Goal: Complete application form: Complete application form

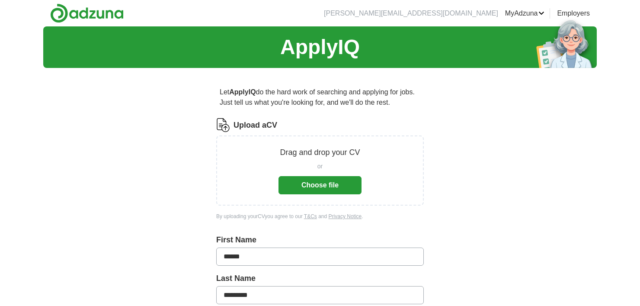
click at [341, 179] on button "Choose file" at bounding box center [319, 185] width 83 height 18
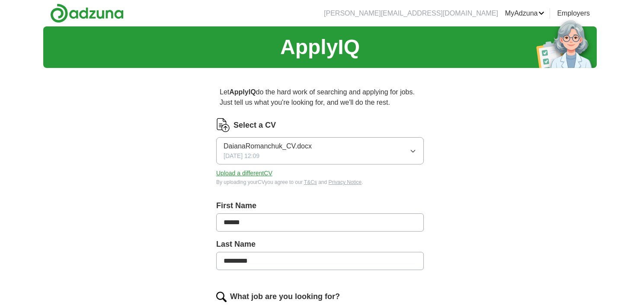
scroll to position [130, 0]
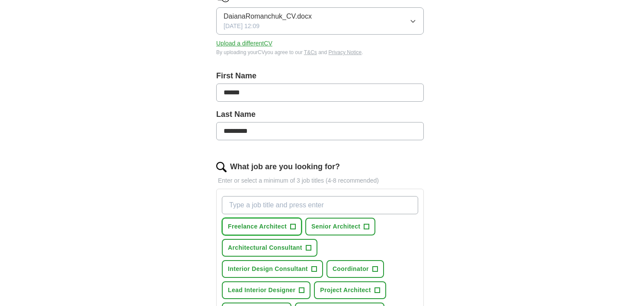
click at [294, 223] on span "+" at bounding box center [293, 226] width 5 height 7
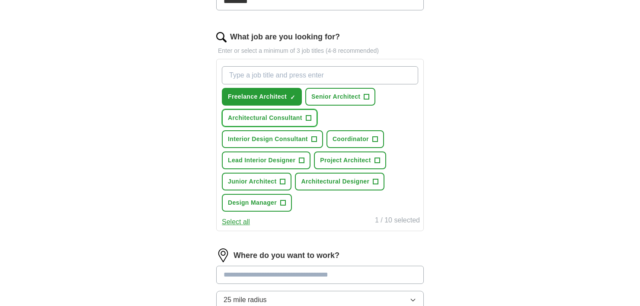
click at [309, 115] on span "+" at bounding box center [308, 118] width 5 height 7
click at [316, 136] on span "+" at bounding box center [313, 139] width 5 height 7
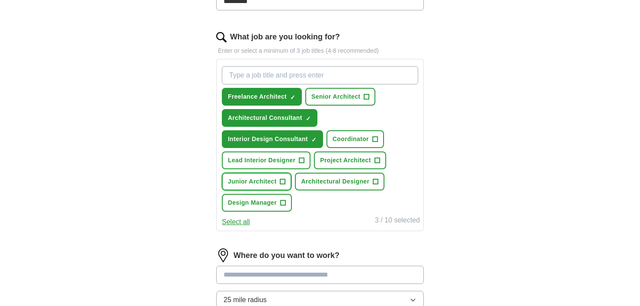
click at [288, 179] on button "Junior Architect +" at bounding box center [257, 182] width 70 height 18
click at [377, 178] on span "+" at bounding box center [375, 181] width 5 height 7
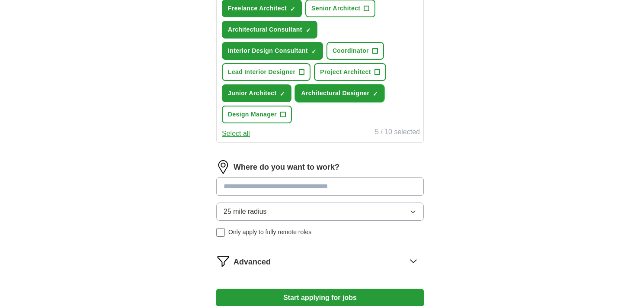
scroll to position [389, 0]
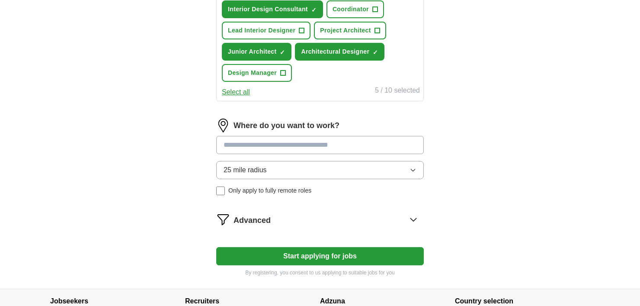
click at [259, 145] on input at bounding box center [320, 145] width 208 height 18
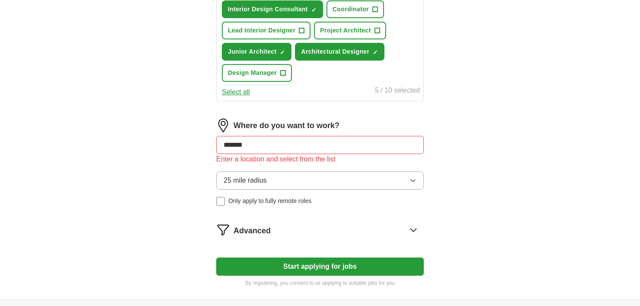
drag, startPoint x: 257, startPoint y: 144, endPoint x: 157, endPoint y: 143, distance: 100.3
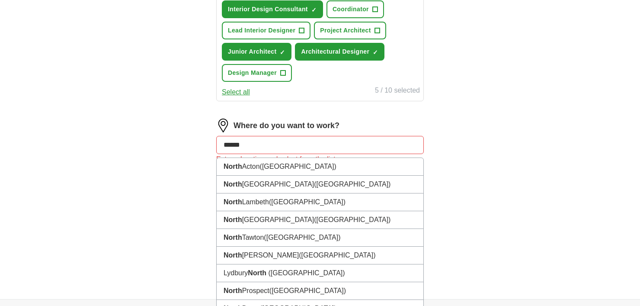
type input "*******"
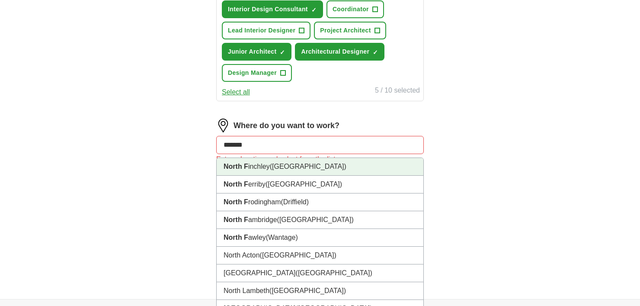
click at [253, 168] on li "North F inchley ([GEOGRAPHIC_DATA])" at bounding box center [320, 167] width 207 height 18
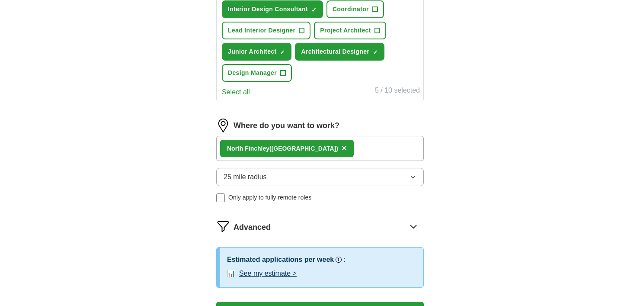
click at [281, 176] on button "25 mile radius" at bounding box center [320, 177] width 208 height 18
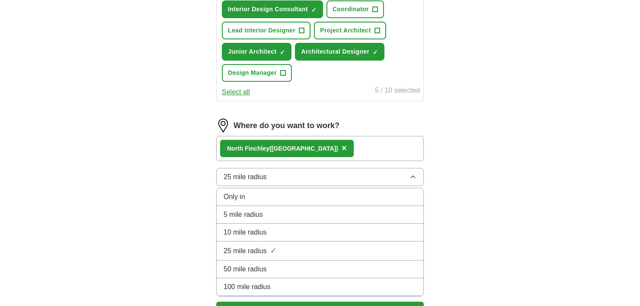
click at [260, 214] on span "5 mile radius" at bounding box center [243, 214] width 39 height 10
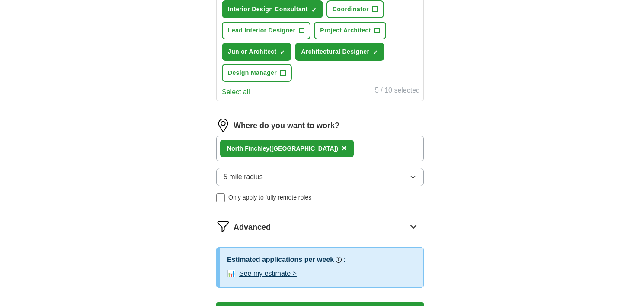
drag, startPoint x: 307, startPoint y: 198, endPoint x: 330, endPoint y: 199, distance: 22.9
click at [330, 199] on div "Where do you want to work? [GEOGRAPHIC_DATA] ([GEOGRAPHIC_DATA]) × 5 mile radiu…" at bounding box center [320, 163] width 208 height 90
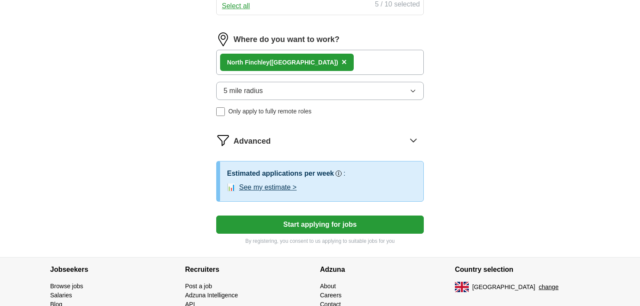
scroll to position [519, 0]
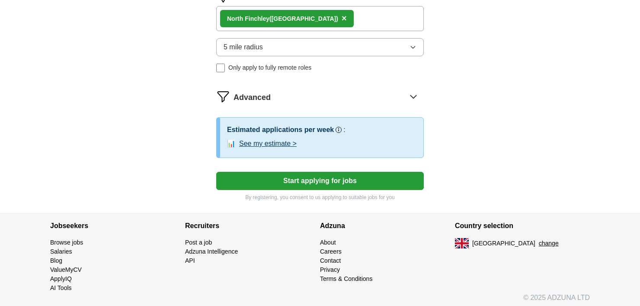
click at [317, 174] on button "Start applying for jobs" at bounding box center [320, 181] width 208 height 18
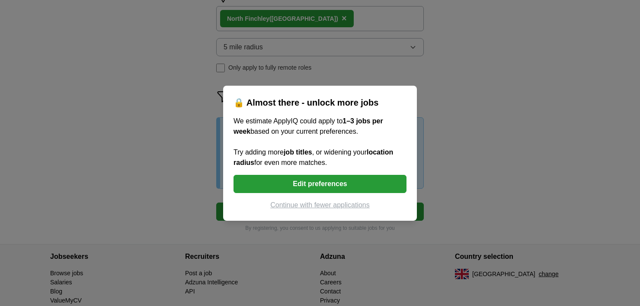
drag, startPoint x: 233, startPoint y: 117, endPoint x: 364, endPoint y: 165, distance: 139.9
click at [364, 165] on div "🔒 Almost there - unlock more jobs We estimate ApplyIQ could apply to 1–3 jobs p…" at bounding box center [320, 153] width 194 height 135
click at [271, 183] on button "Edit preferences" at bounding box center [319, 184] width 173 height 18
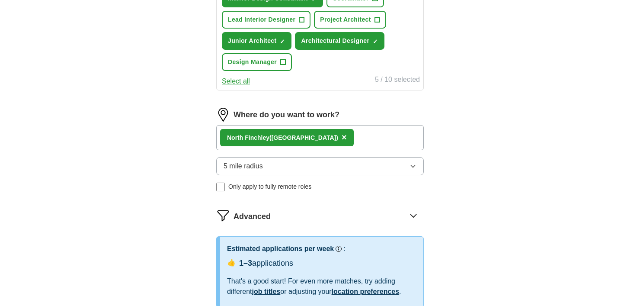
scroll to position [389, 0]
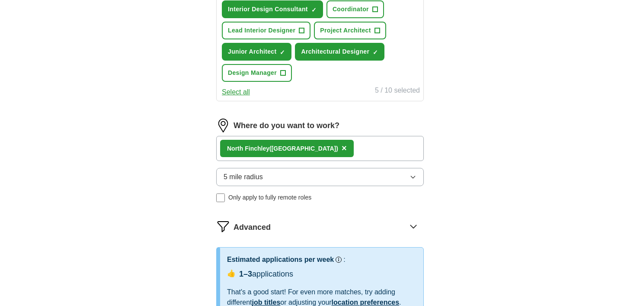
click at [392, 170] on button "5 mile radius" at bounding box center [320, 177] width 208 height 18
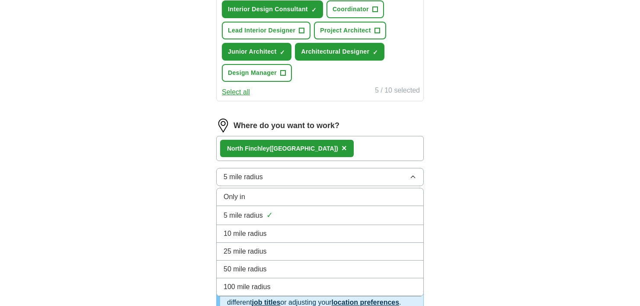
drag, startPoint x: 296, startPoint y: 228, endPoint x: 291, endPoint y: 228, distance: 4.3
click at [295, 228] on div "10 mile radius" at bounding box center [320, 233] width 193 height 10
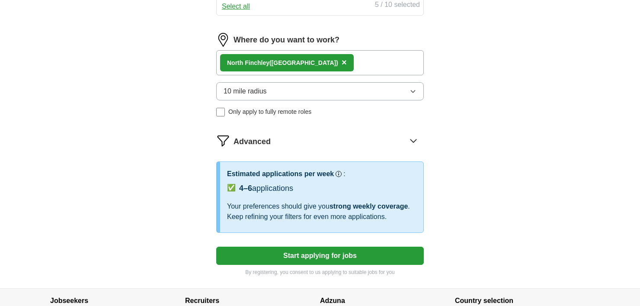
scroll to position [519, 0]
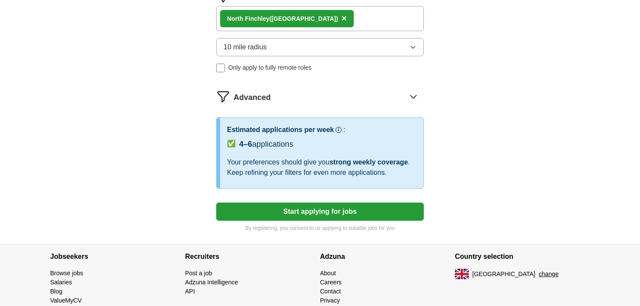
click at [232, 212] on button "Start applying for jobs" at bounding box center [320, 211] width 208 height 18
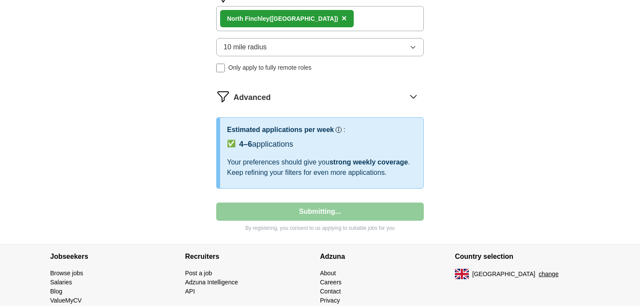
select select "**"
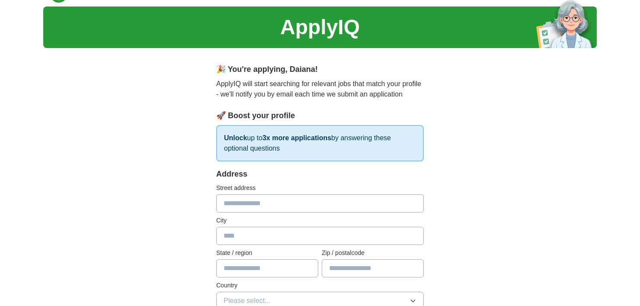
scroll to position [0, 0]
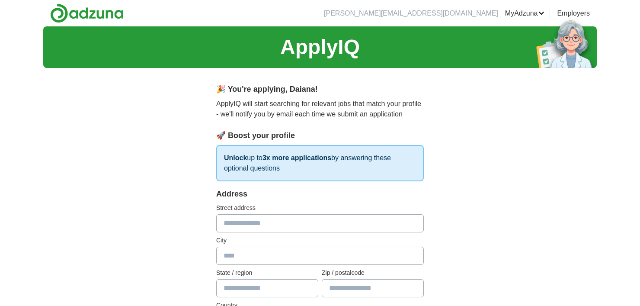
click at [244, 224] on input "text" at bounding box center [320, 223] width 208 height 18
type input "**********"
type input "******"
type input "**********"
type input "*******"
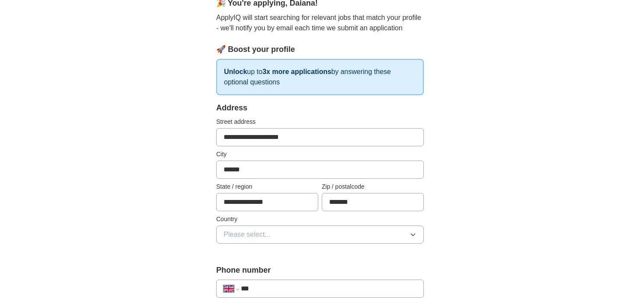
scroll to position [130, 0]
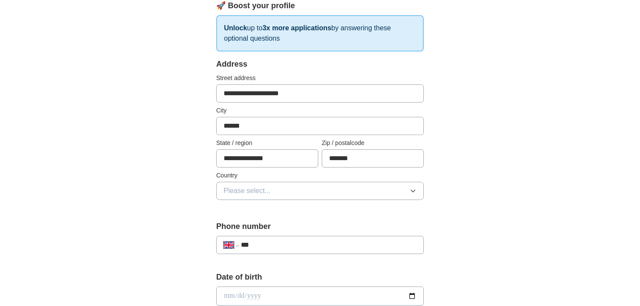
click at [268, 243] on input "***" at bounding box center [329, 245] width 176 height 10
type input "**********"
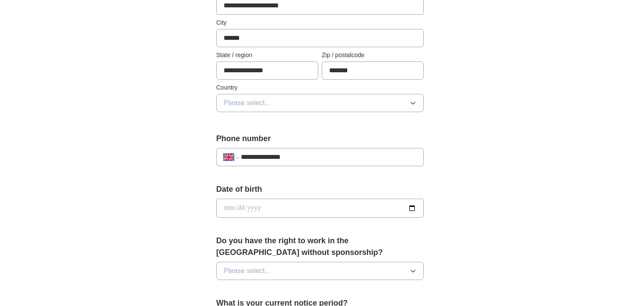
scroll to position [259, 0]
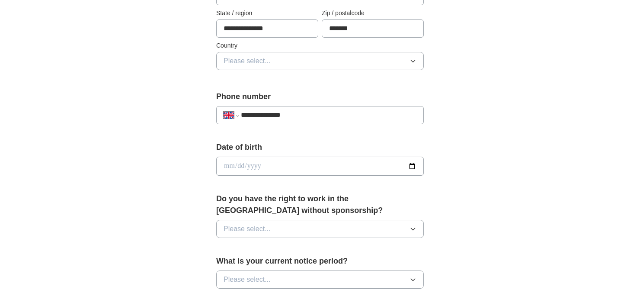
click at [237, 166] on input "date" at bounding box center [320, 166] width 208 height 19
click at [232, 164] on input "date" at bounding box center [320, 166] width 208 height 19
click at [230, 166] on input "date" at bounding box center [320, 166] width 208 height 19
type input "**********"
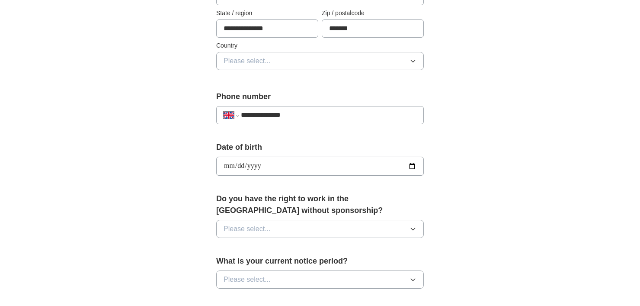
click at [256, 224] on span "Please select..." at bounding box center [247, 229] width 47 height 10
click at [244, 249] on div "Yes" at bounding box center [320, 248] width 193 height 10
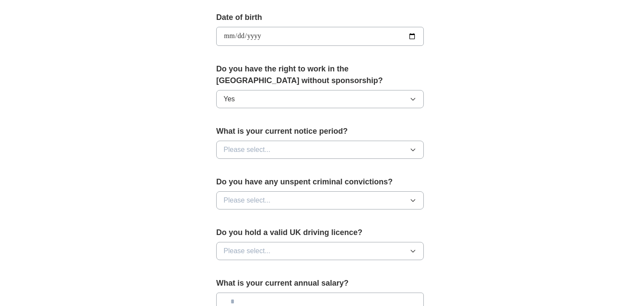
click at [272, 146] on button "Please select..." at bounding box center [320, 150] width 208 height 18
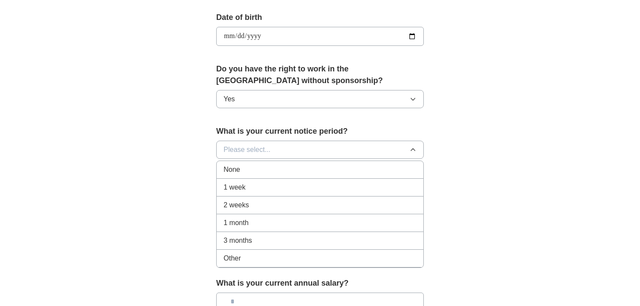
click at [246, 165] on div "None" at bounding box center [320, 169] width 193 height 10
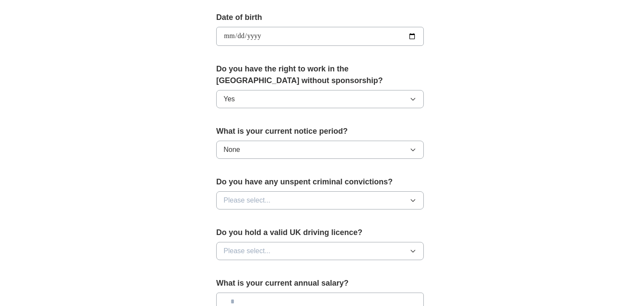
click at [249, 196] on span "Please select..." at bounding box center [247, 200] width 47 height 10
click at [235, 241] on li "No" at bounding box center [320, 238] width 207 height 18
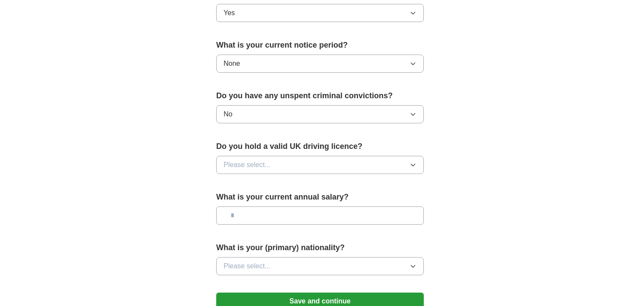
scroll to position [519, 0]
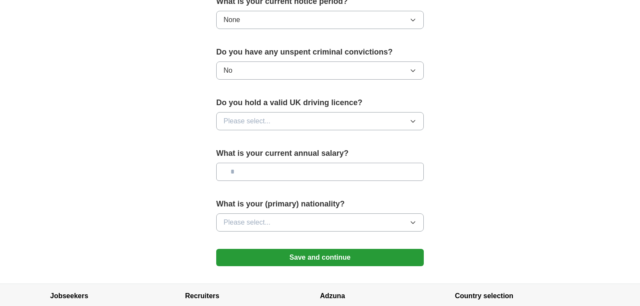
click at [241, 117] on span "Please select..." at bounding box center [247, 121] width 47 height 10
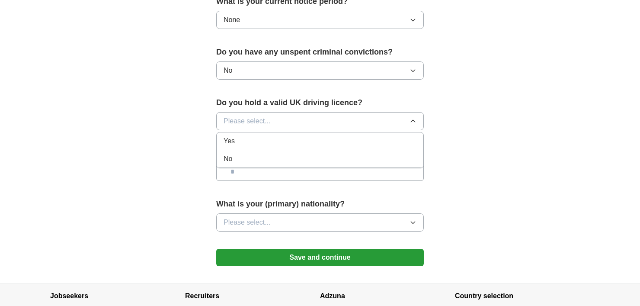
click at [246, 141] on div "Yes" at bounding box center [320, 141] width 193 height 10
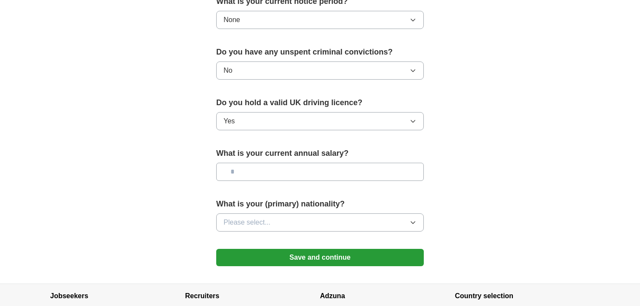
click at [248, 164] on input "text" at bounding box center [320, 172] width 208 height 18
drag, startPoint x: 215, startPoint y: 147, endPoint x: 365, endPoint y: 148, distance: 149.6
click at [268, 254] on button "Save and continue" at bounding box center [320, 257] width 208 height 17
